Goal: Information Seeking & Learning: Learn about a topic

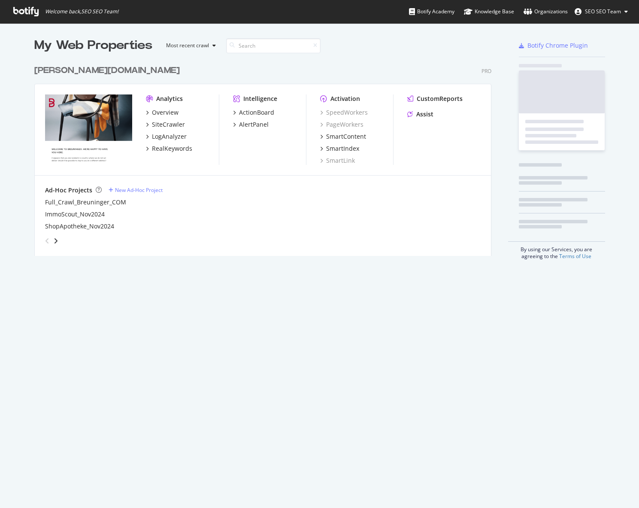
scroll to position [502, 626]
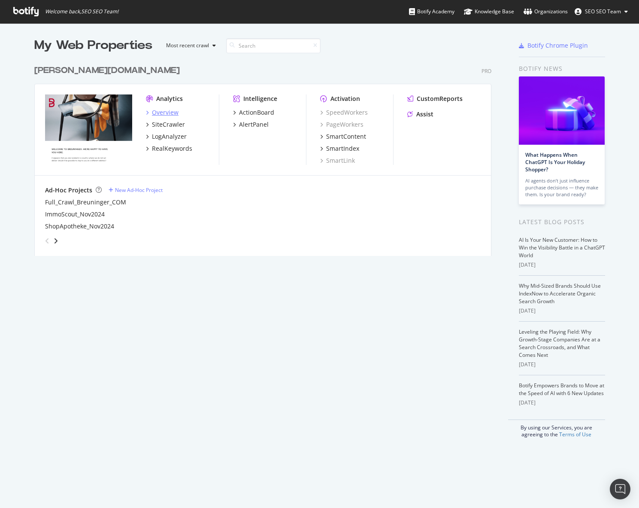
click at [157, 111] on div "Overview" at bounding box center [165, 112] width 27 height 9
